Goal: Information Seeking & Learning: Learn about a topic

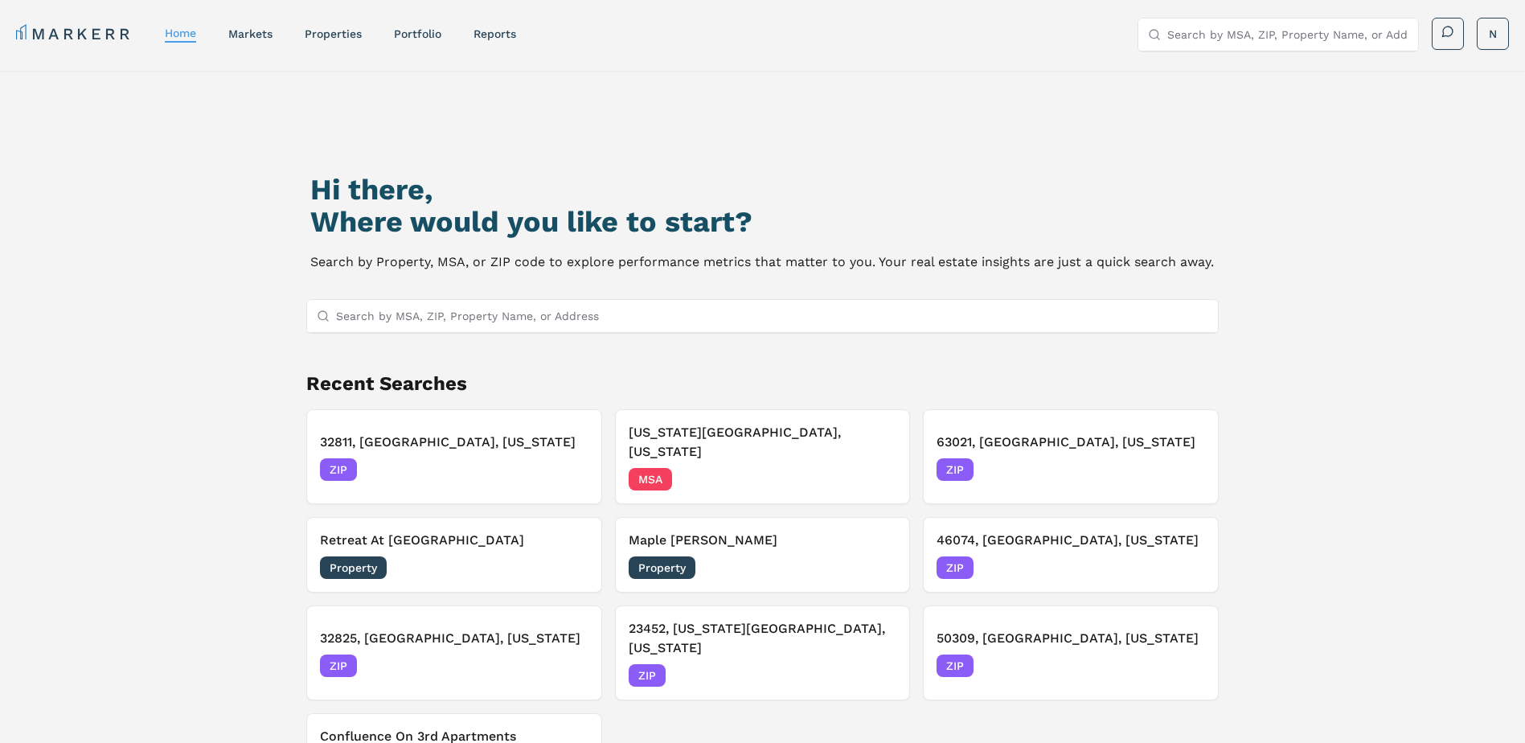
click at [490, 316] on input "Search by MSA, ZIP, Property Name, or Address" at bounding box center [772, 316] width 873 height 32
click at [356, 316] on input "Search by MSA, ZIP, Property Name, or Address" at bounding box center [772, 316] width 873 height 32
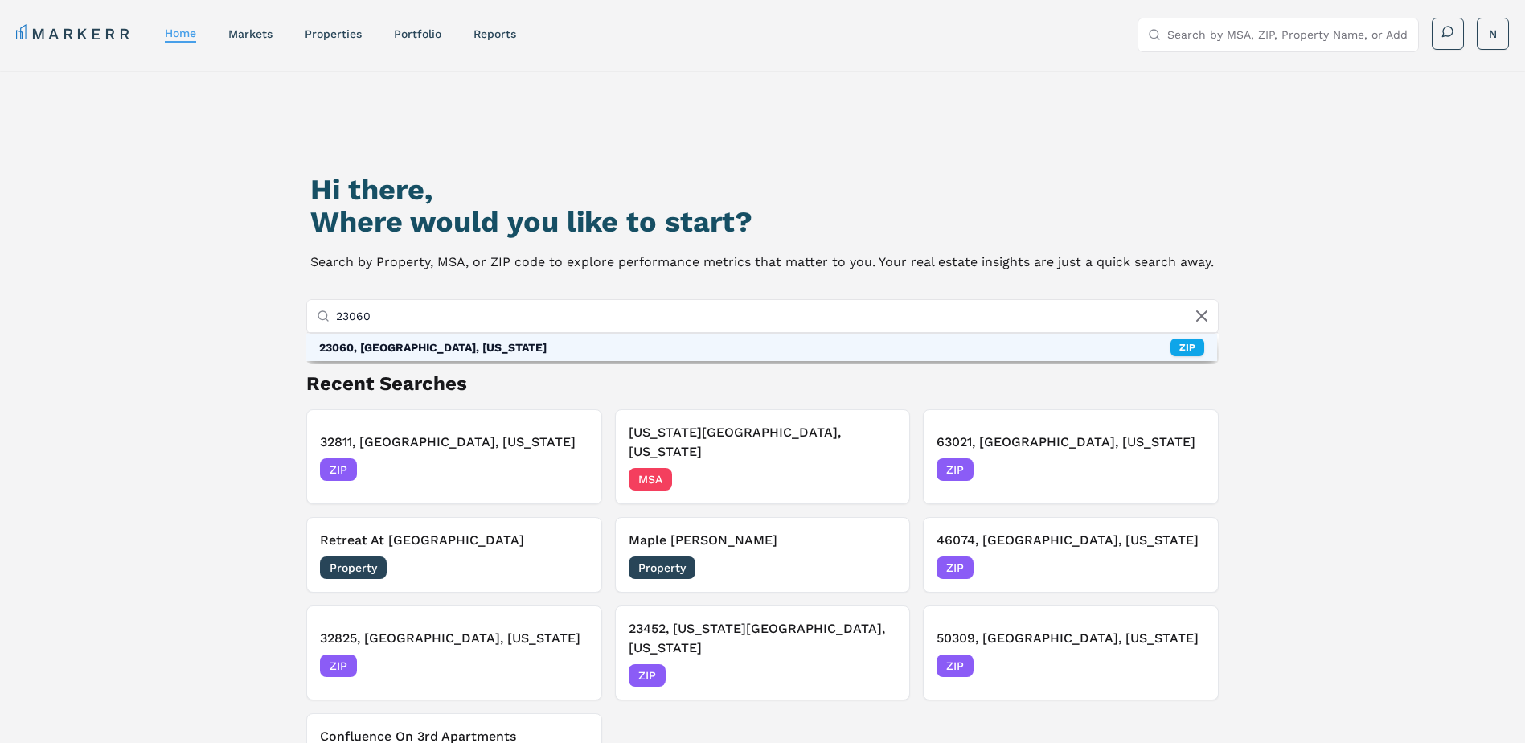
type input "23060"
click at [476, 353] on div "23060, [GEOGRAPHIC_DATA], [US_STATE] ZIP" at bounding box center [761, 347] width 911 height 27
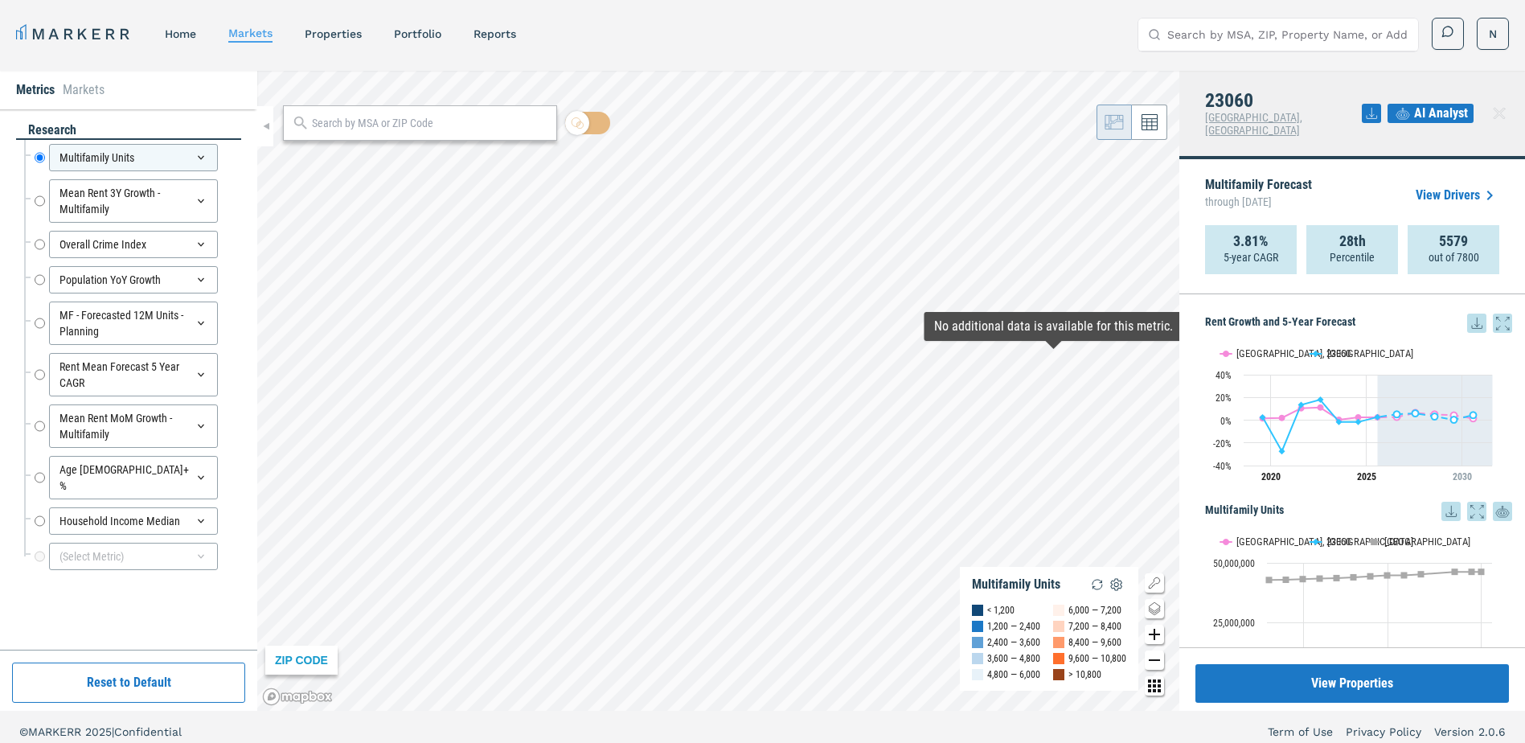
click at [1464, 186] on link "View Drivers" at bounding box center [1457, 195] width 84 height 19
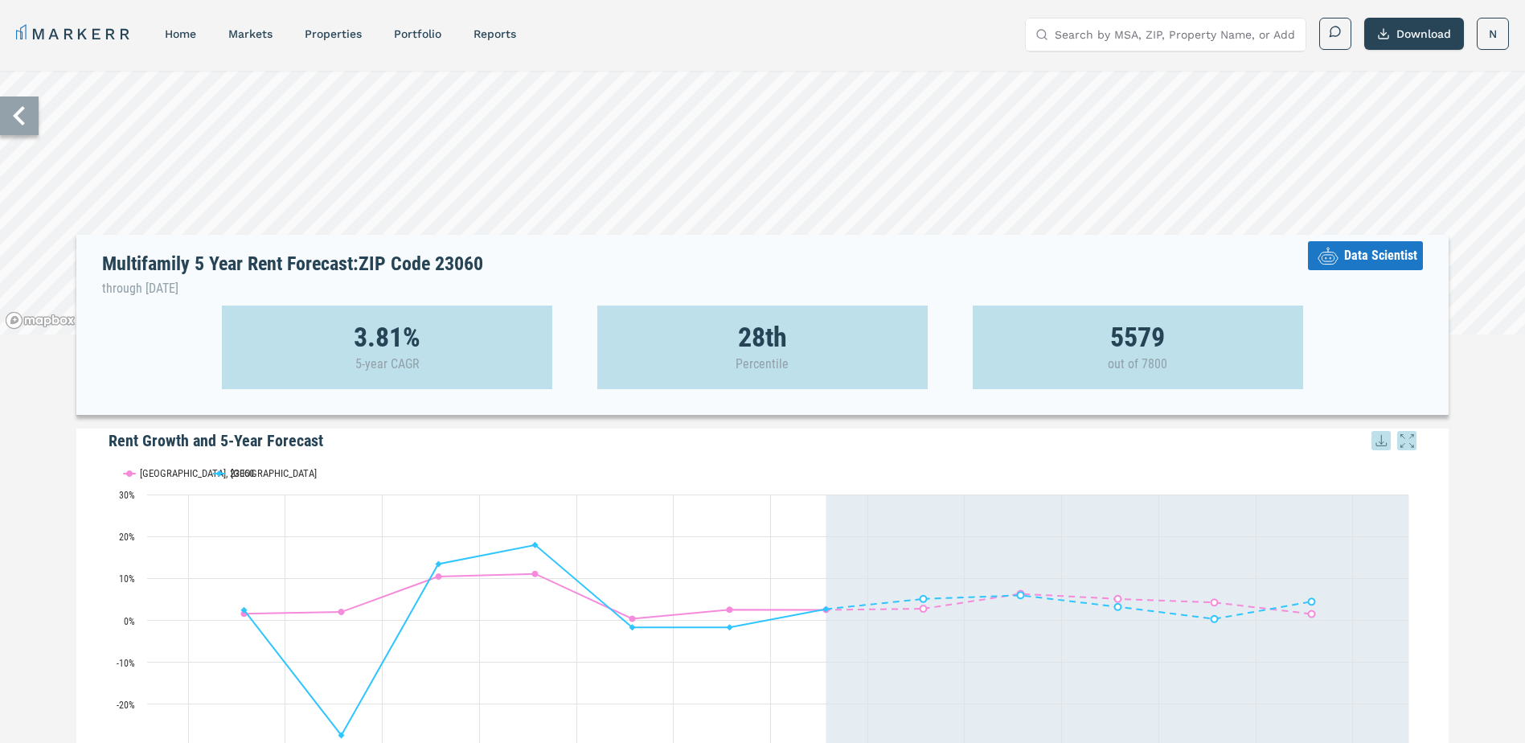
click at [1352, 256] on span "Data Scientist" at bounding box center [1380, 255] width 73 height 19
